Goal: Transaction & Acquisition: Purchase product/service

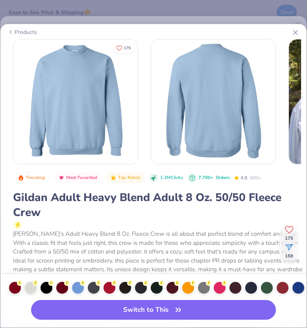
click at [296, 32] on line at bounding box center [295, 32] width 4 height 4
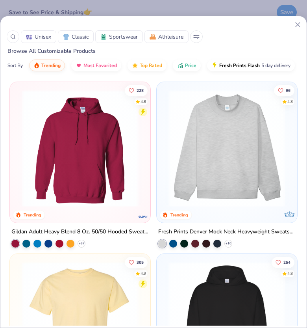
click at [296, 25] on icon at bounding box center [298, 24] width 8 height 8
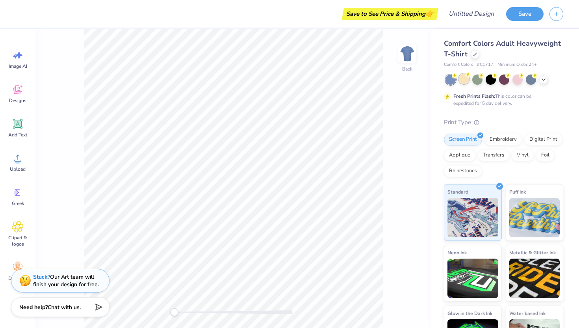
click at [307, 80] on div at bounding box center [464, 79] width 10 height 10
click at [307, 81] on icon at bounding box center [543, 79] width 6 height 6
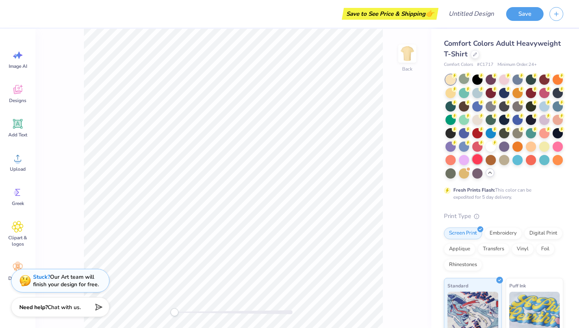
click at [307, 161] on div at bounding box center [477, 159] width 10 height 10
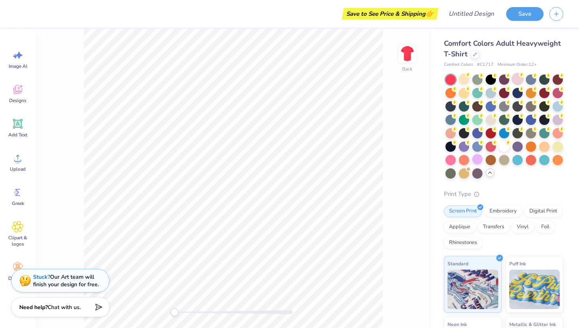
click at [307, 77] on div at bounding box center [517, 79] width 10 height 10
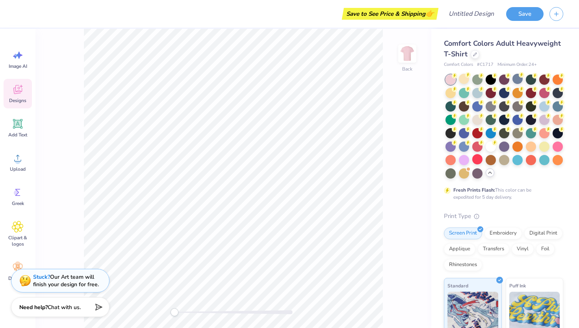
click at [17, 95] on icon at bounding box center [18, 89] width 12 height 12
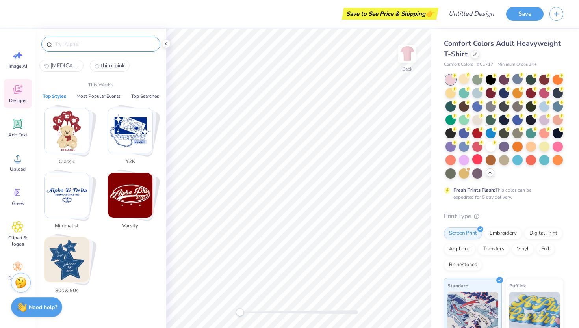
click at [62, 47] on input "text" at bounding box center [104, 44] width 101 height 8
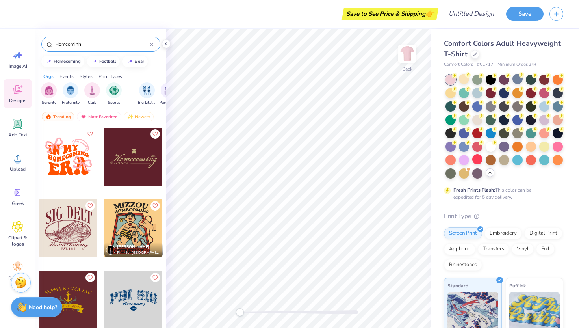
scroll to position [1077, 0]
click at [63, 60] on div "homecoming" at bounding box center [67, 60] width 27 height 4
type input "homecoming"
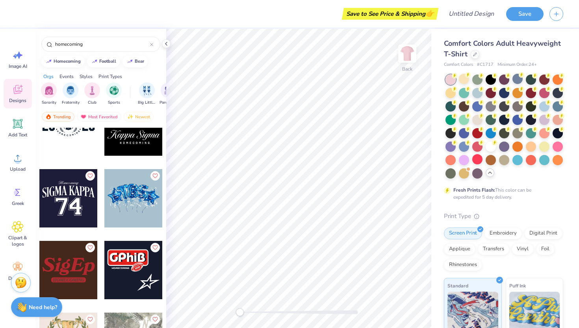
scroll to position [1722, 0]
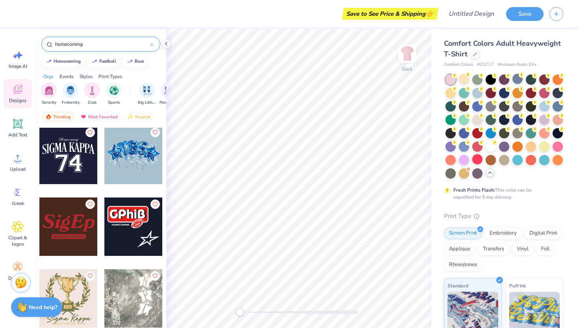
click at [156, 44] on div "homecoming" at bounding box center [100, 44] width 119 height 15
click at [152, 45] on icon at bounding box center [151, 44] width 2 height 2
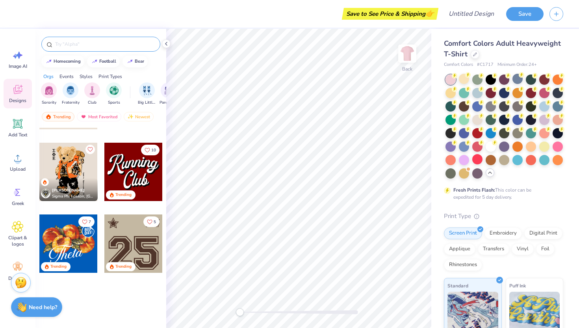
scroll to position [917, 0]
click at [45, 91] on img "filter for Sorority" at bounding box center [48, 89] width 9 height 9
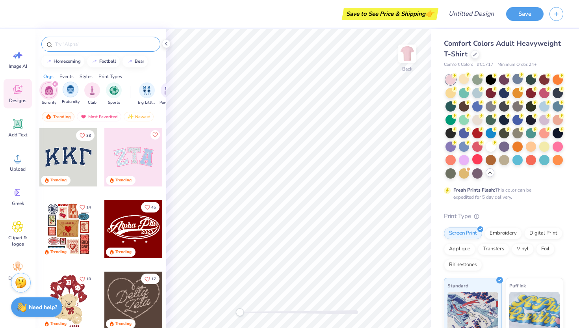
click at [67, 91] on img "filter for Fraternity" at bounding box center [70, 89] width 9 height 9
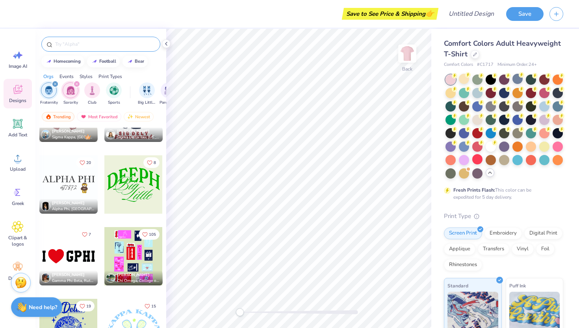
scroll to position [9290, 0]
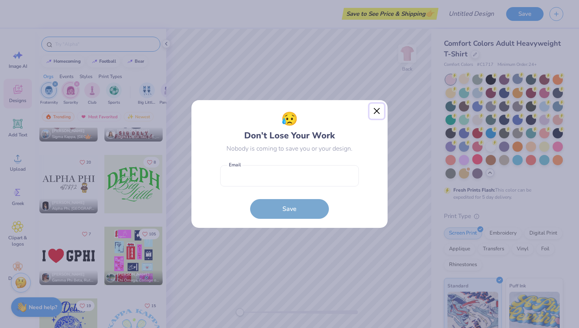
click at [307, 110] on button "Close" at bounding box center [376, 111] width 15 height 15
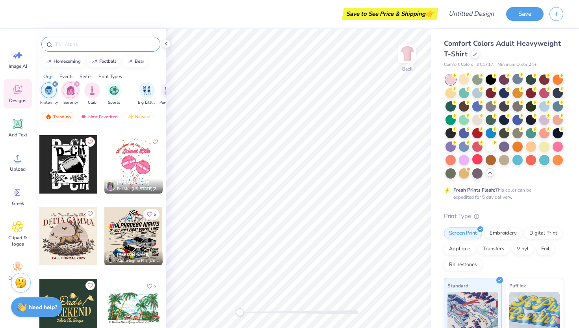
scroll to position [14569, 0]
